Goal: Information Seeking & Learning: Learn about a topic

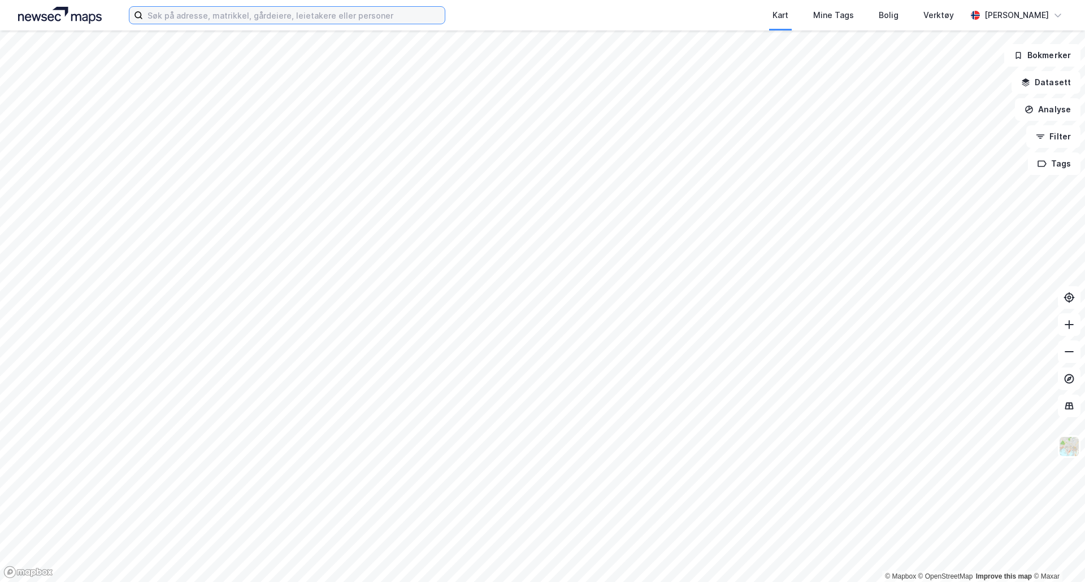
click at [372, 18] on input at bounding box center [294, 15] width 302 height 17
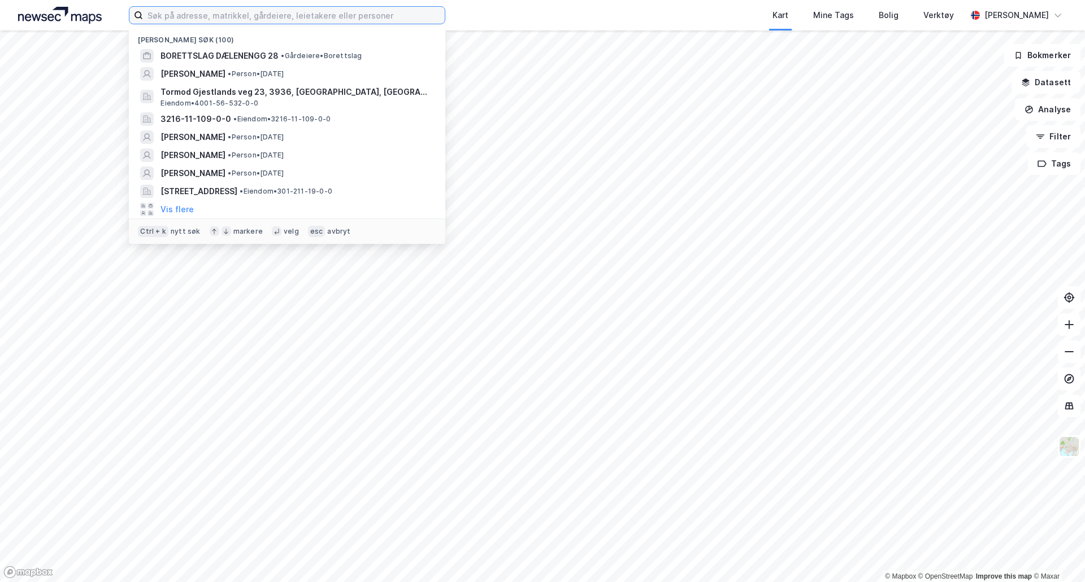
type input "v"
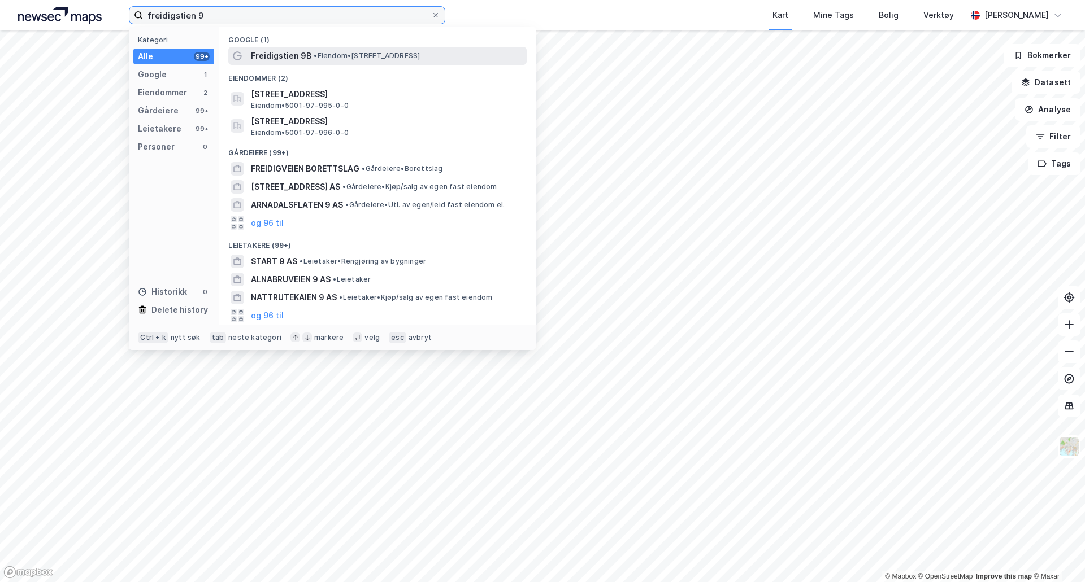
type input "freidigstien 9"
click at [328, 56] on span "• Eiendom • [STREET_ADDRESS]" at bounding box center [367, 55] width 106 height 9
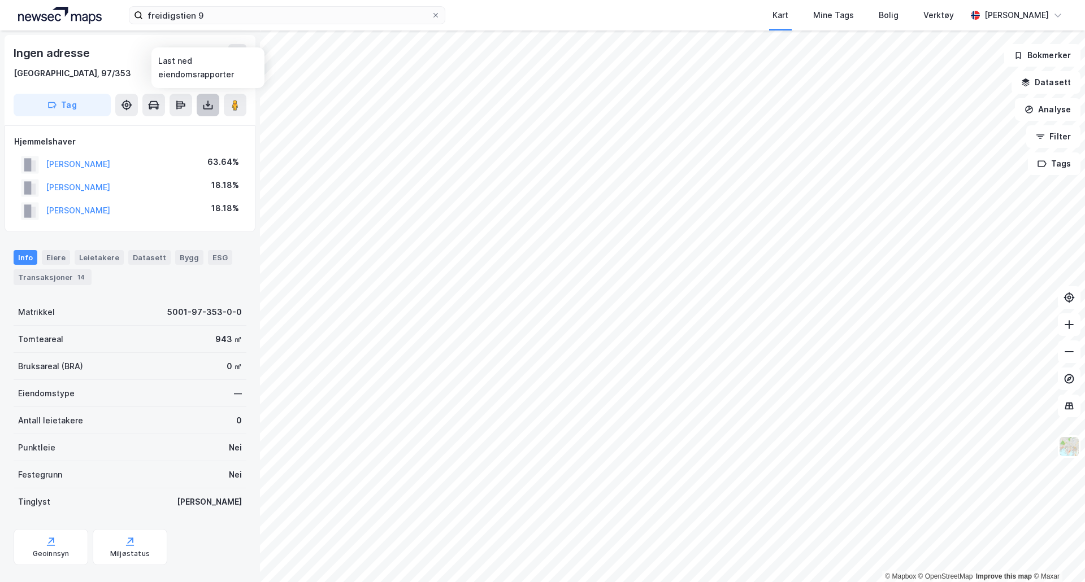
click at [210, 102] on icon at bounding box center [207, 104] width 11 height 11
click at [173, 131] on div "Last ned grunnbok" at bounding box center [152, 127] width 66 height 9
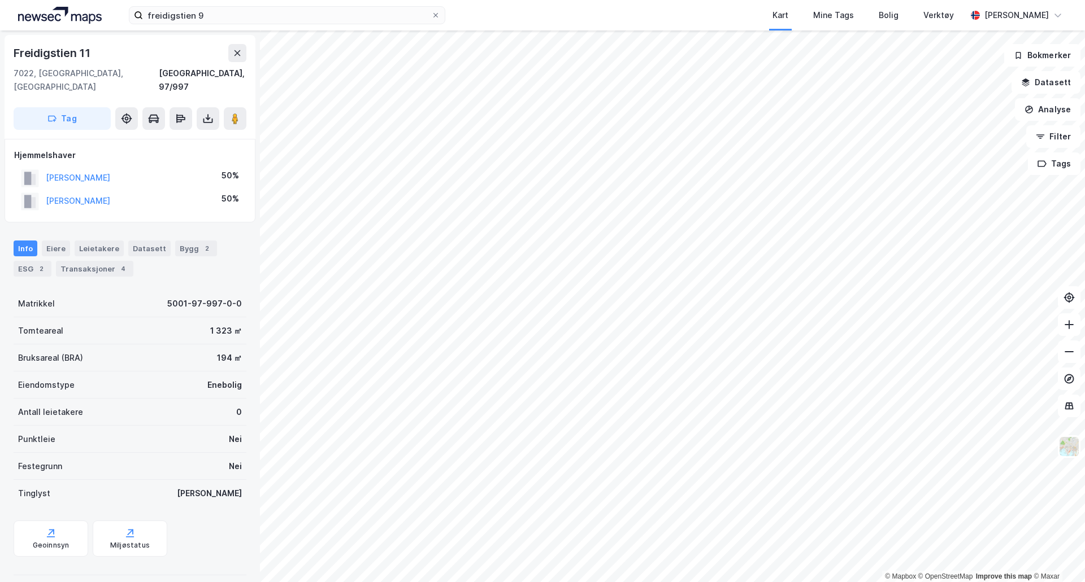
click at [94, 486] on div "Tinglyst Ja" at bounding box center [130, 493] width 233 height 27
click at [59, 496] on div "Matrikkel 5001-97-997-0-0 Tomteareal 1 323 ㎡ Bruksareal (BRA) 194 ㎡ Eiendomstyp…" at bounding box center [130, 458] width 233 height 336
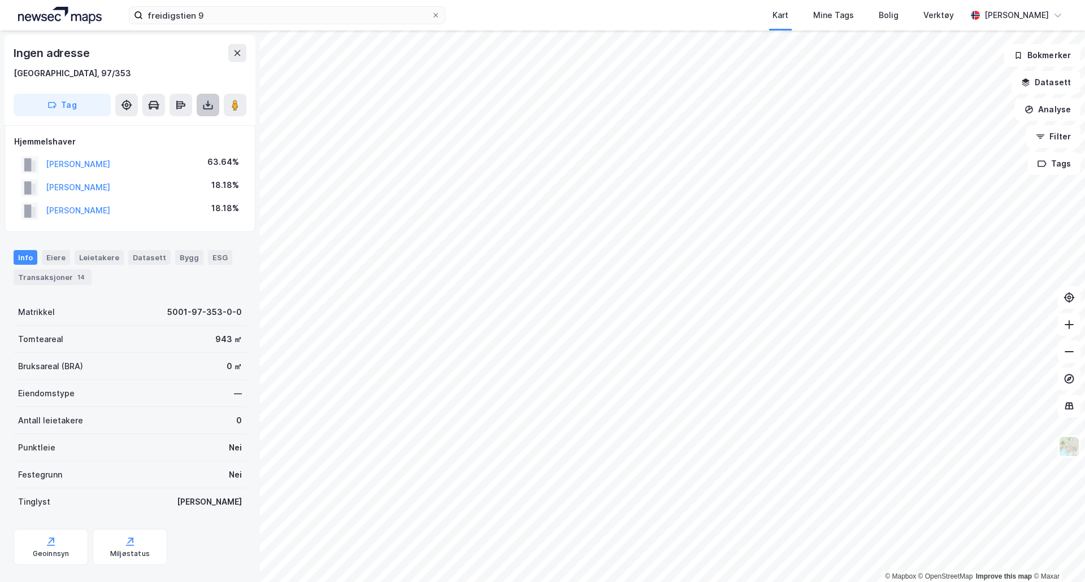
click at [200, 107] on button at bounding box center [208, 105] width 23 height 23
click at [167, 125] on div "Last ned grunnbok" at bounding box center [152, 127] width 66 height 9
click at [10, 430] on div "Ingen adresse [GEOGRAPHIC_DATA], 97/353 Tag Last ned grunnbok Last ned matrikke…" at bounding box center [130, 307] width 260 height 552
click at [0, 0] on button "[PERSON_NAME]" at bounding box center [0, 0] width 0 height 0
click at [26, 54] on div "Ingen adresse" at bounding box center [53, 53] width 78 height 18
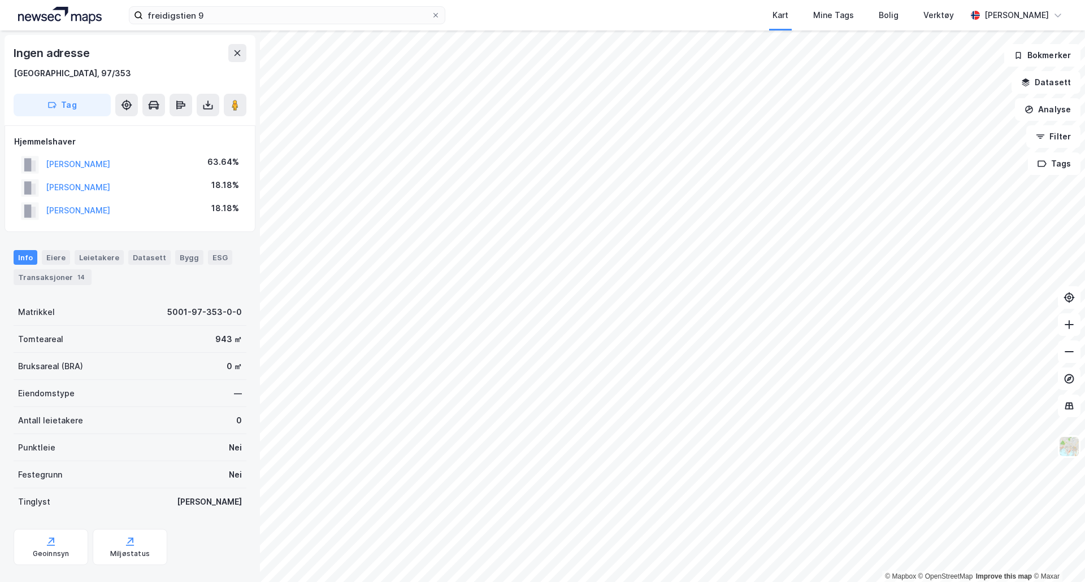
click at [76, 55] on div "Ingen adresse" at bounding box center [53, 53] width 78 height 18
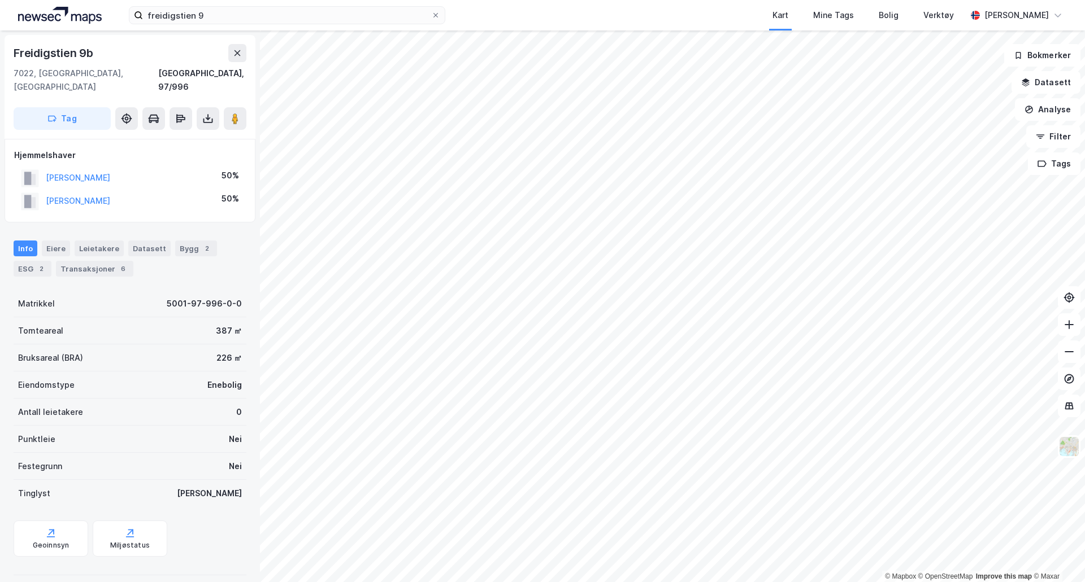
click at [81, 484] on div "Tinglyst Ja" at bounding box center [130, 493] width 233 height 27
